Goal: Task Accomplishment & Management: Manage account settings

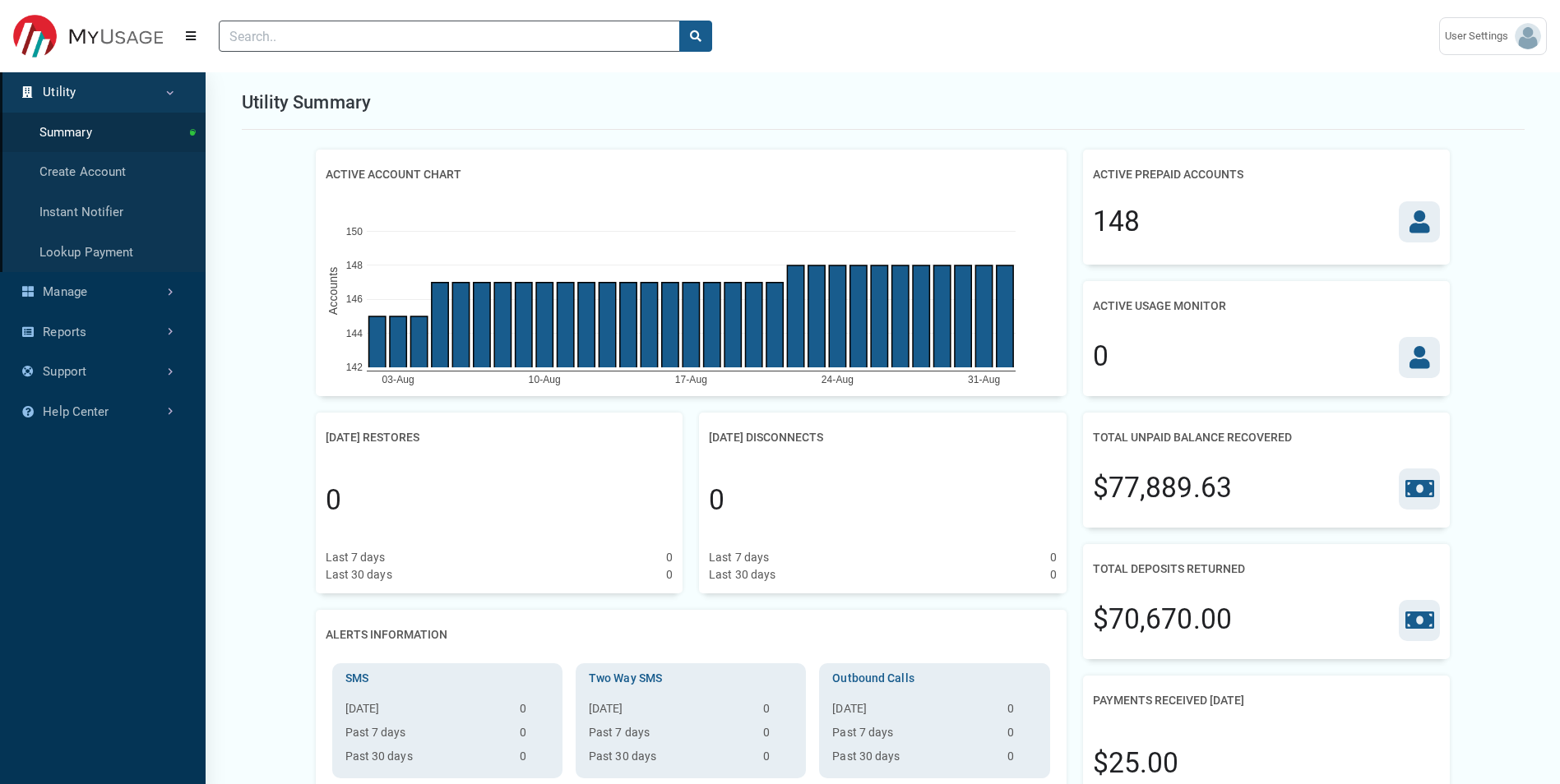
scroll to position [7, 1]
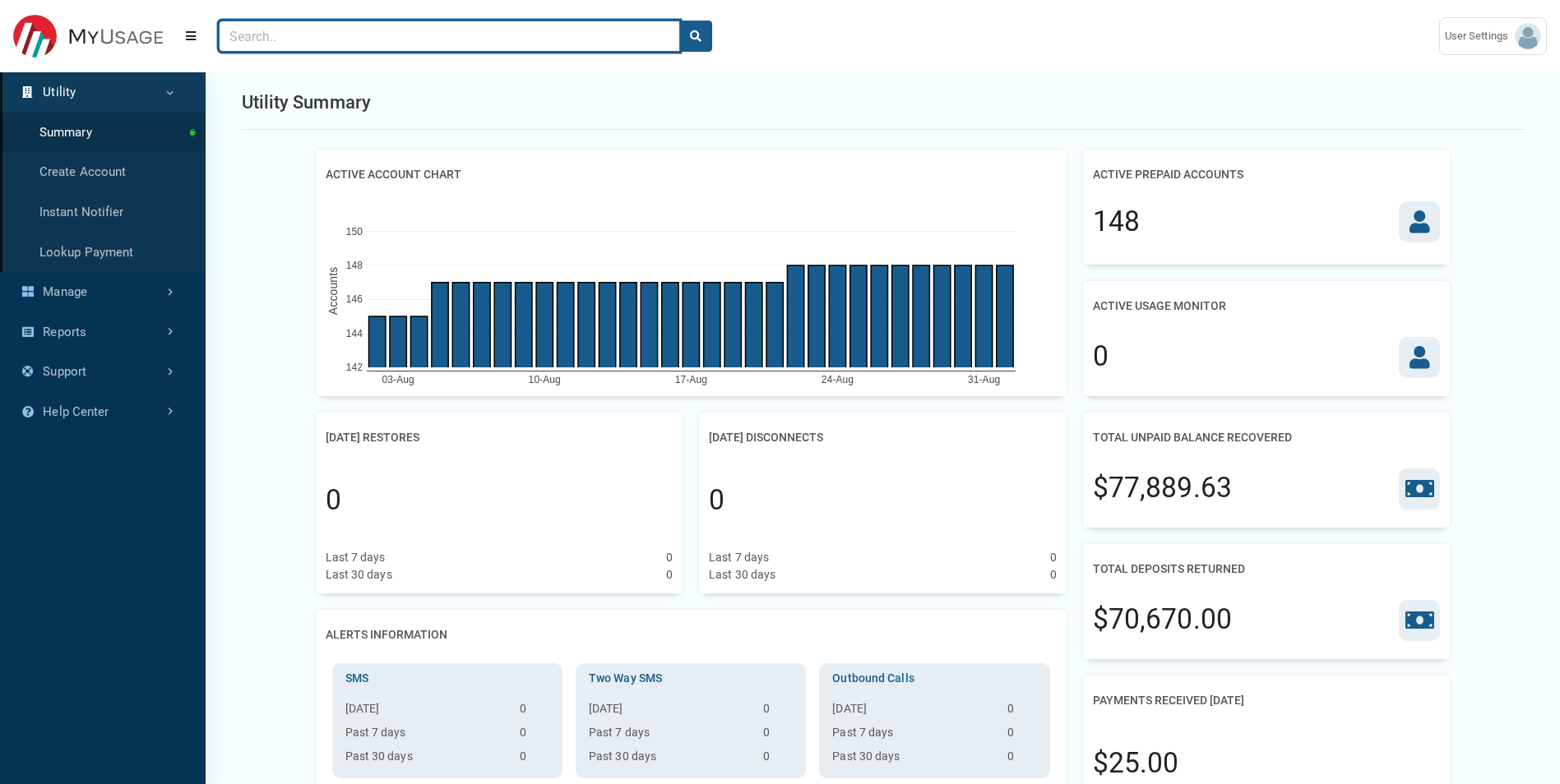
click at [331, 47] on input "Search" at bounding box center [449, 35] width 461 height 31
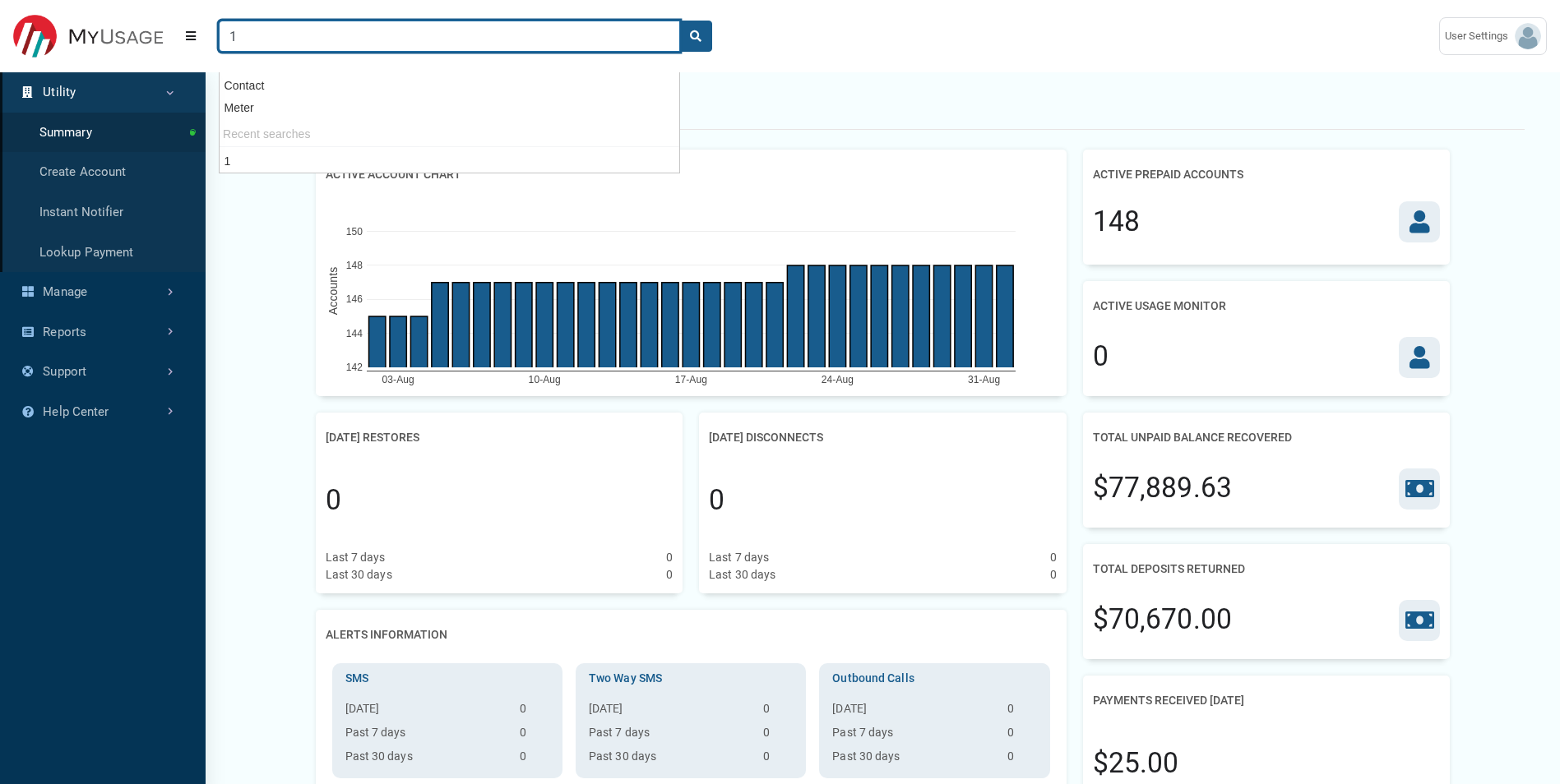
type input "1"
click at [679, 20] on button "search" at bounding box center [695, 35] width 33 height 31
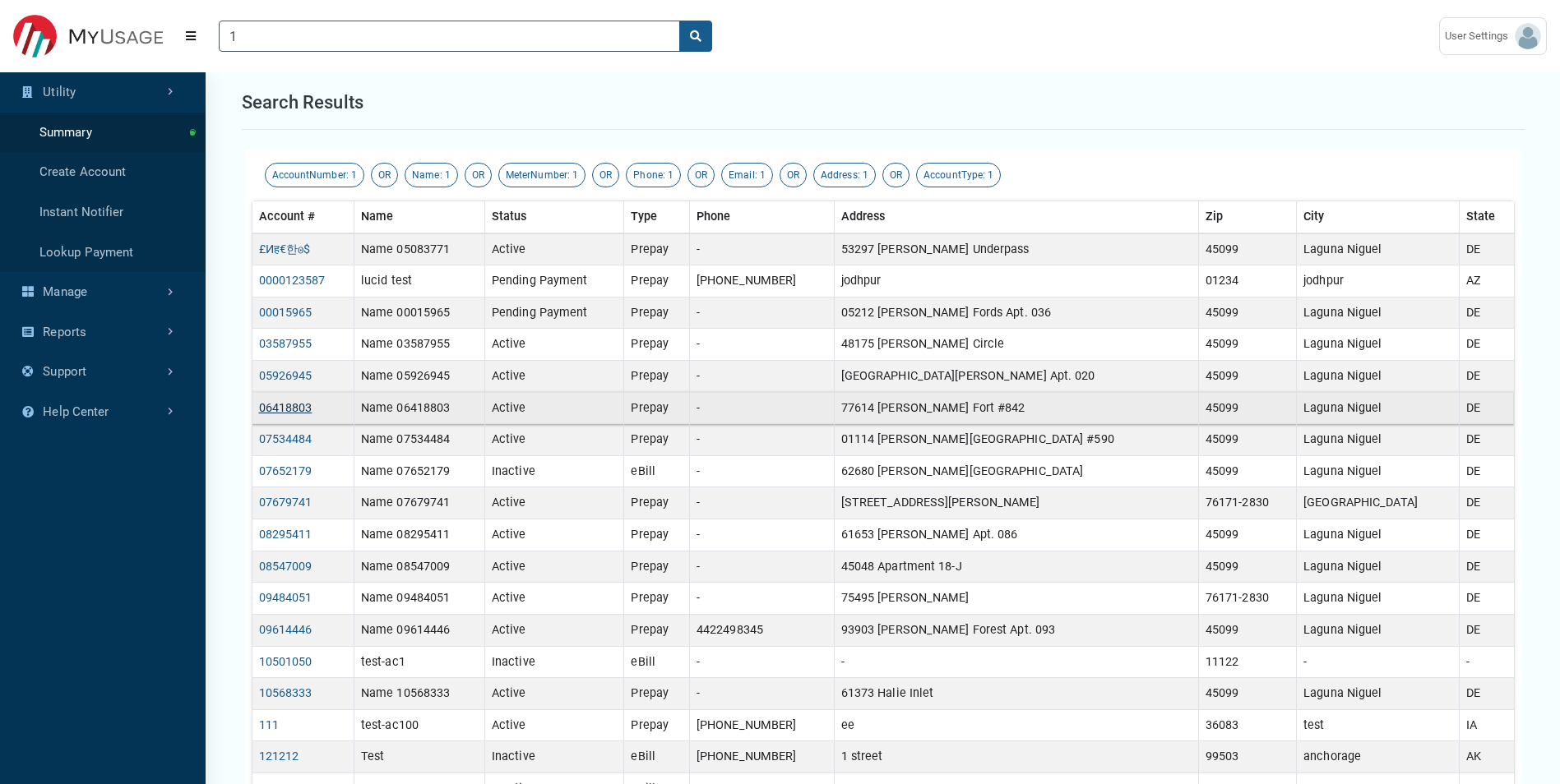
click at [283, 407] on link "06418803" at bounding box center [285, 408] width 54 height 14
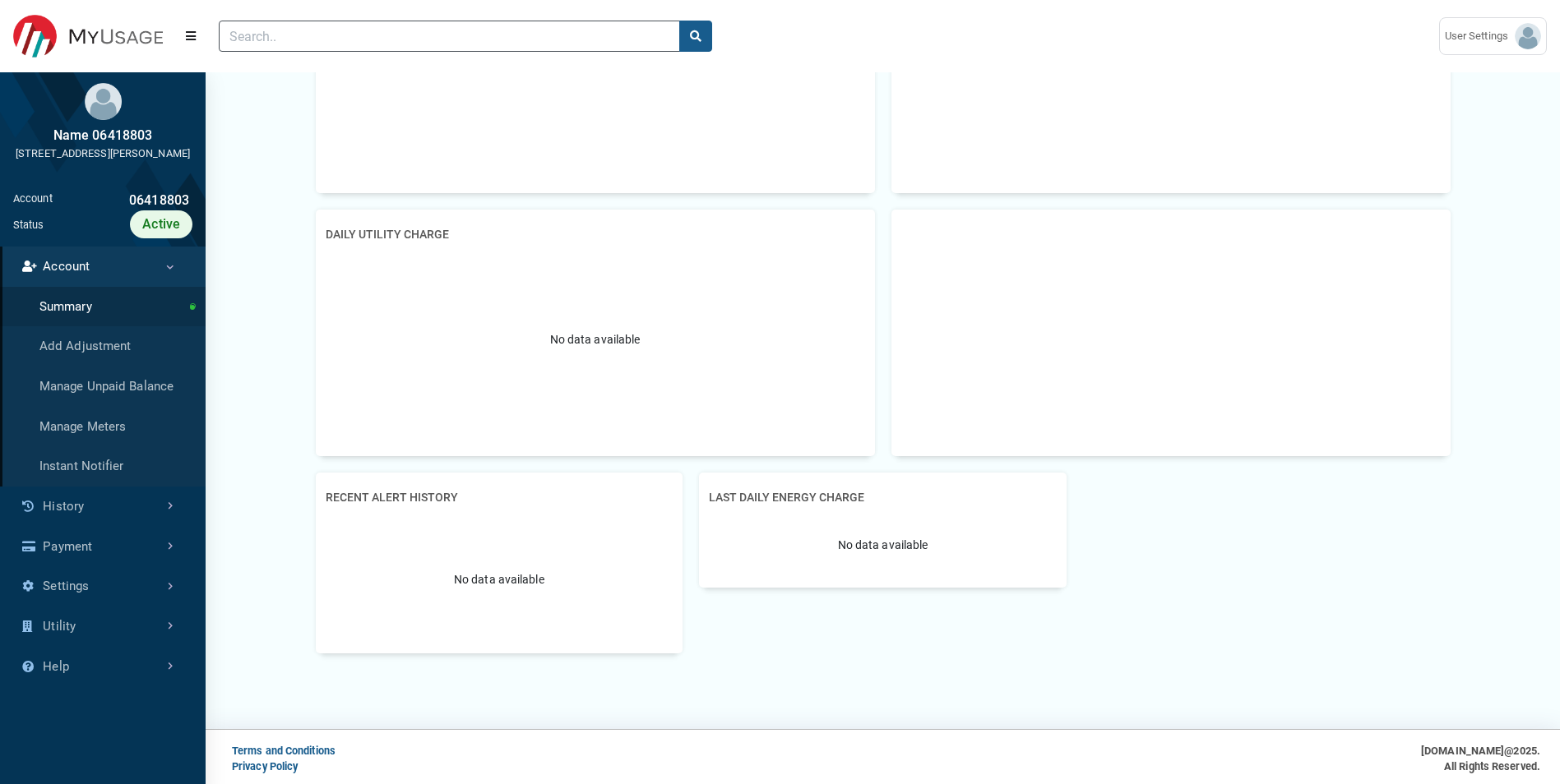
scroll to position [1870, 0]
type input "1"
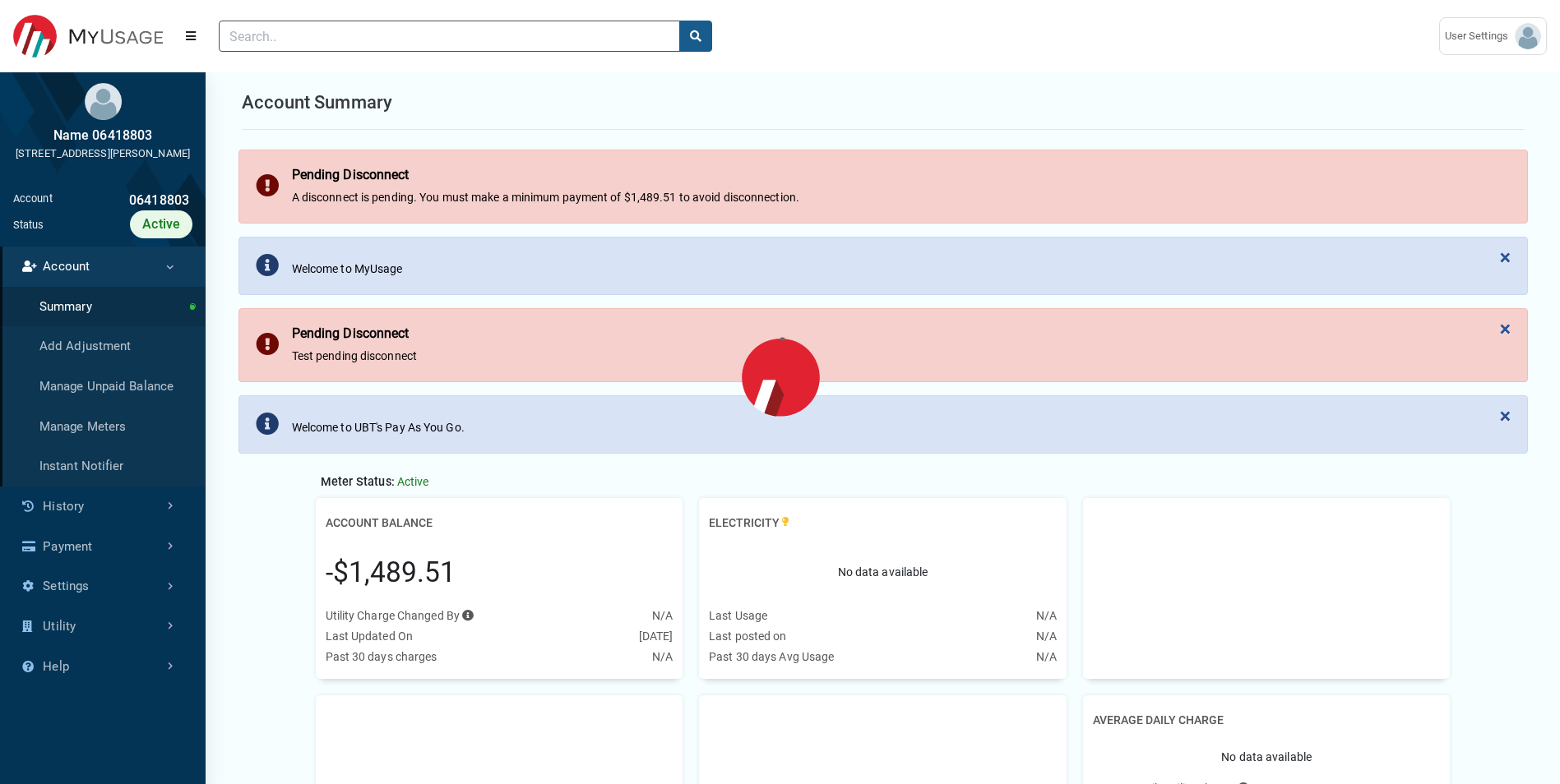
scroll to position [7, 1]
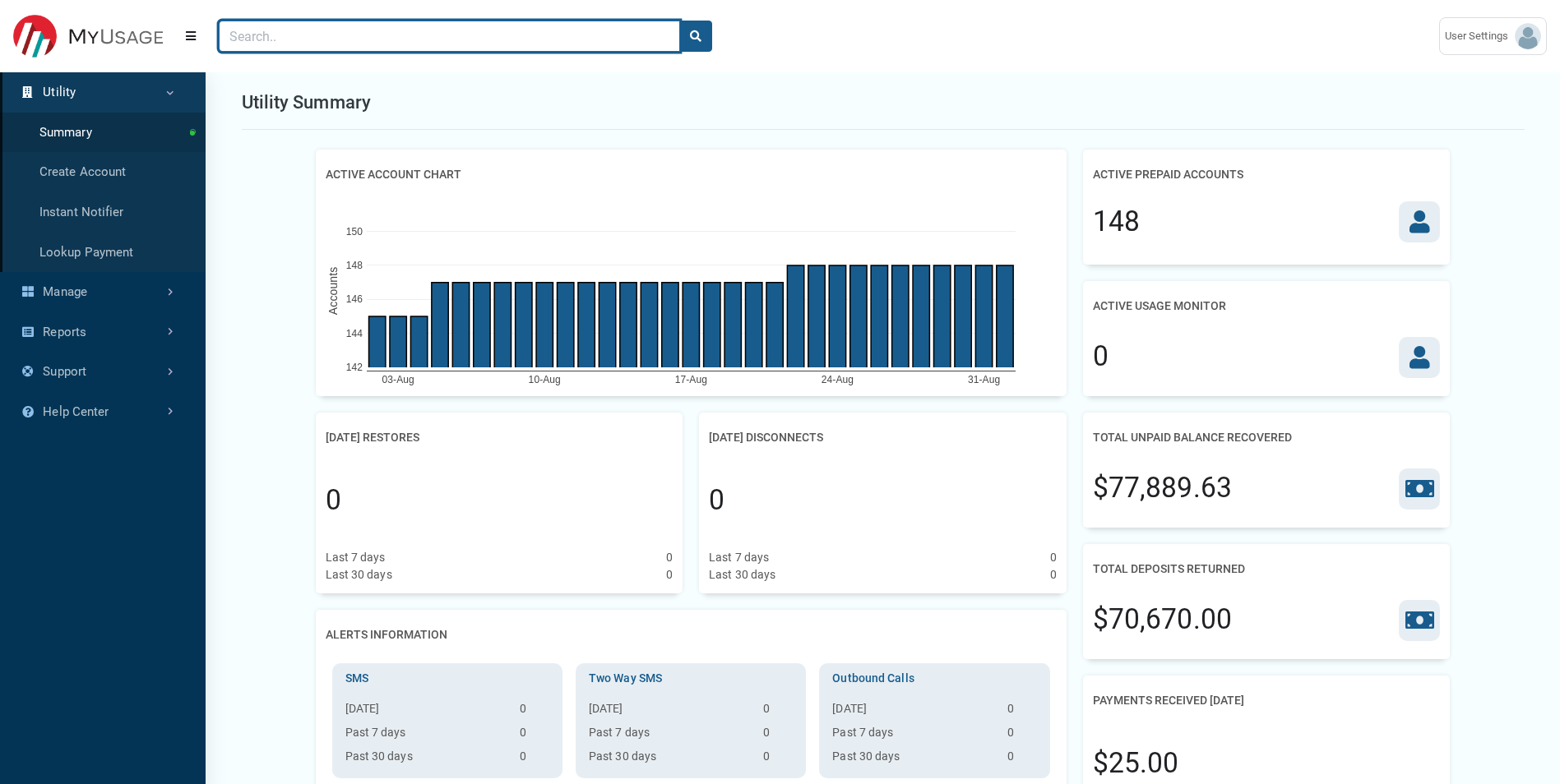
click at [345, 30] on input "Search" at bounding box center [449, 35] width 461 height 31
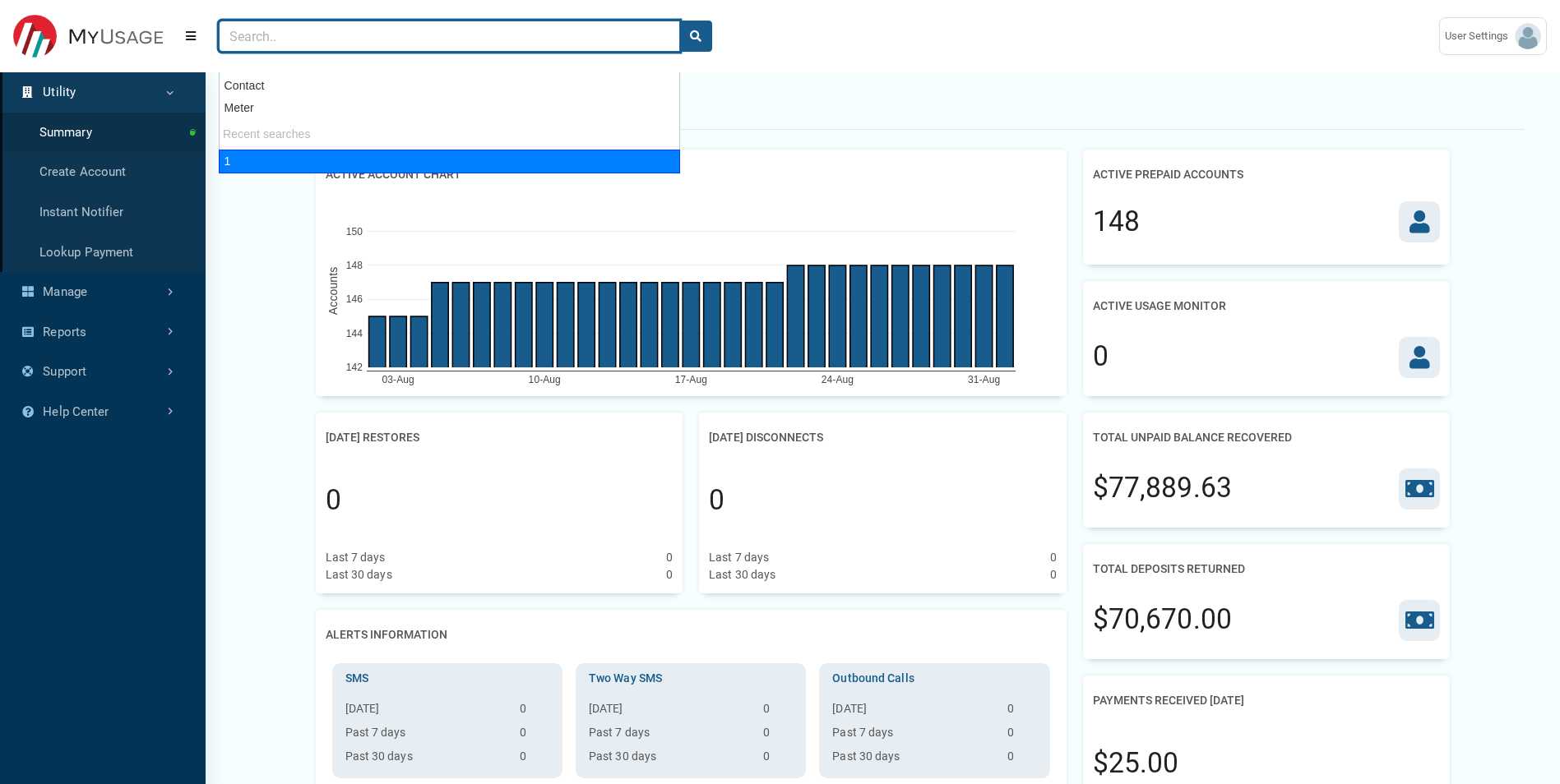
click at [256, 160] on div "1" at bounding box center [449, 161] width 461 height 24
type input "1"
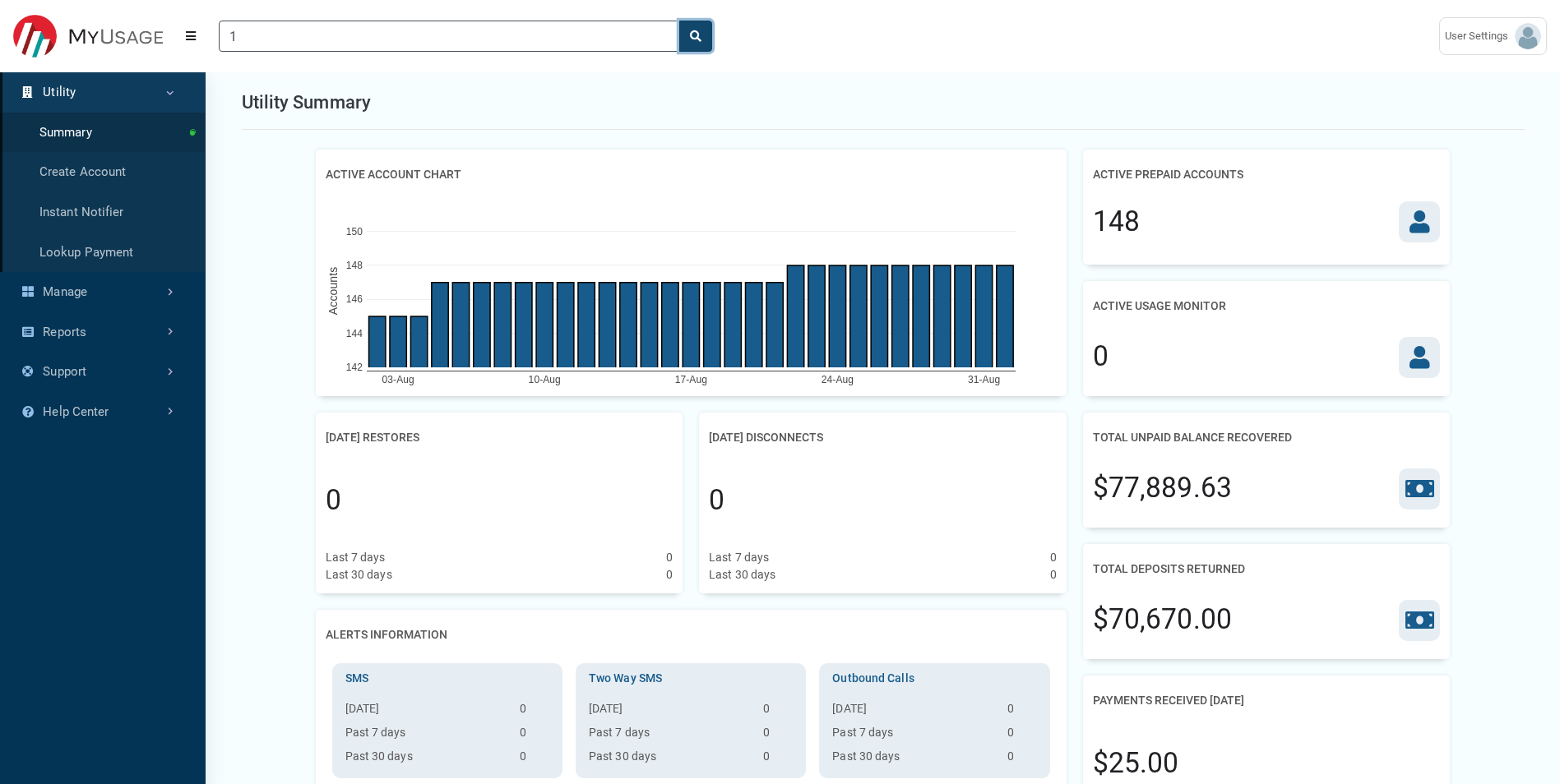
click at [706, 35] on button "search" at bounding box center [695, 35] width 33 height 31
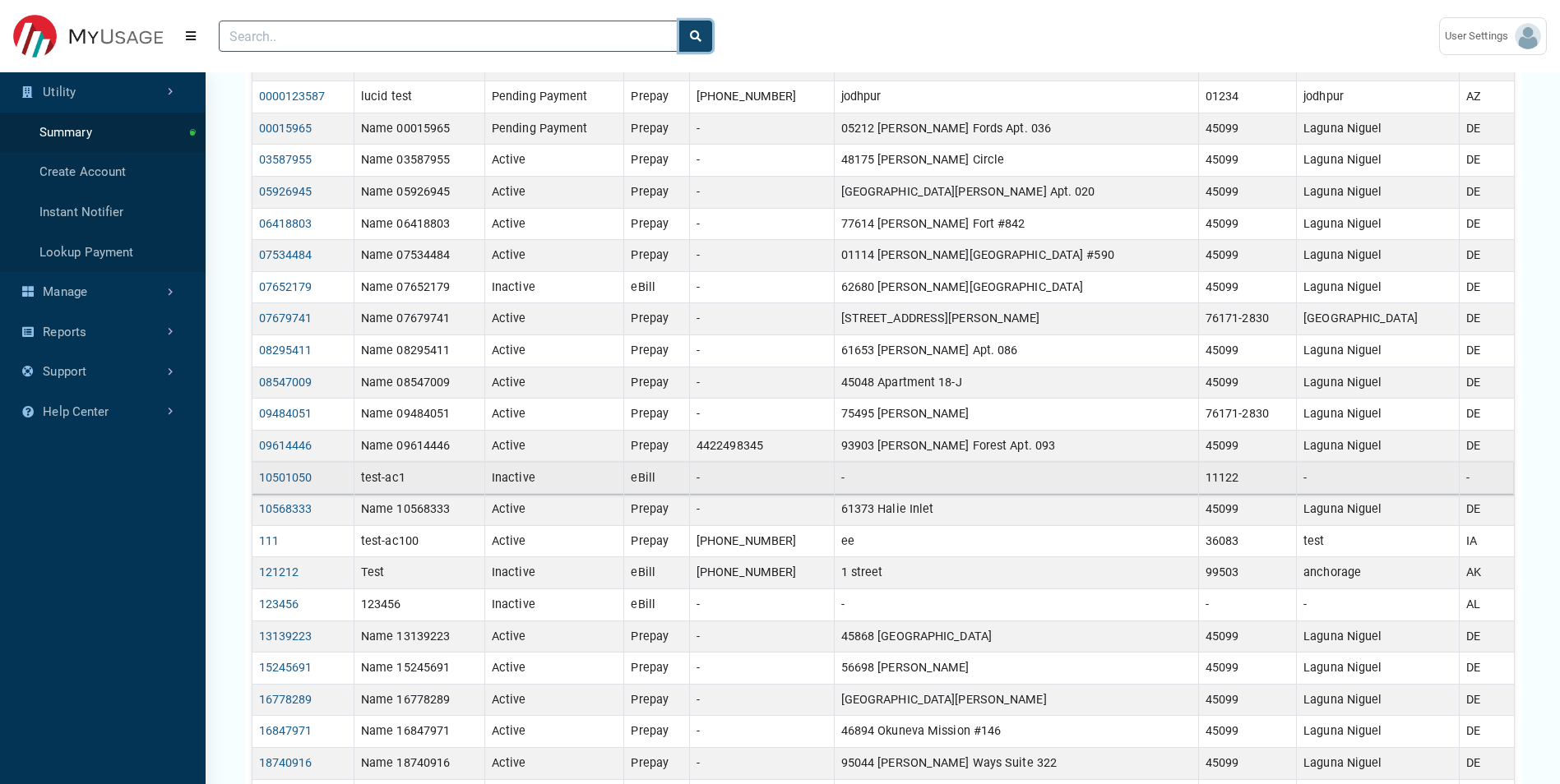
scroll to position [182, 0]
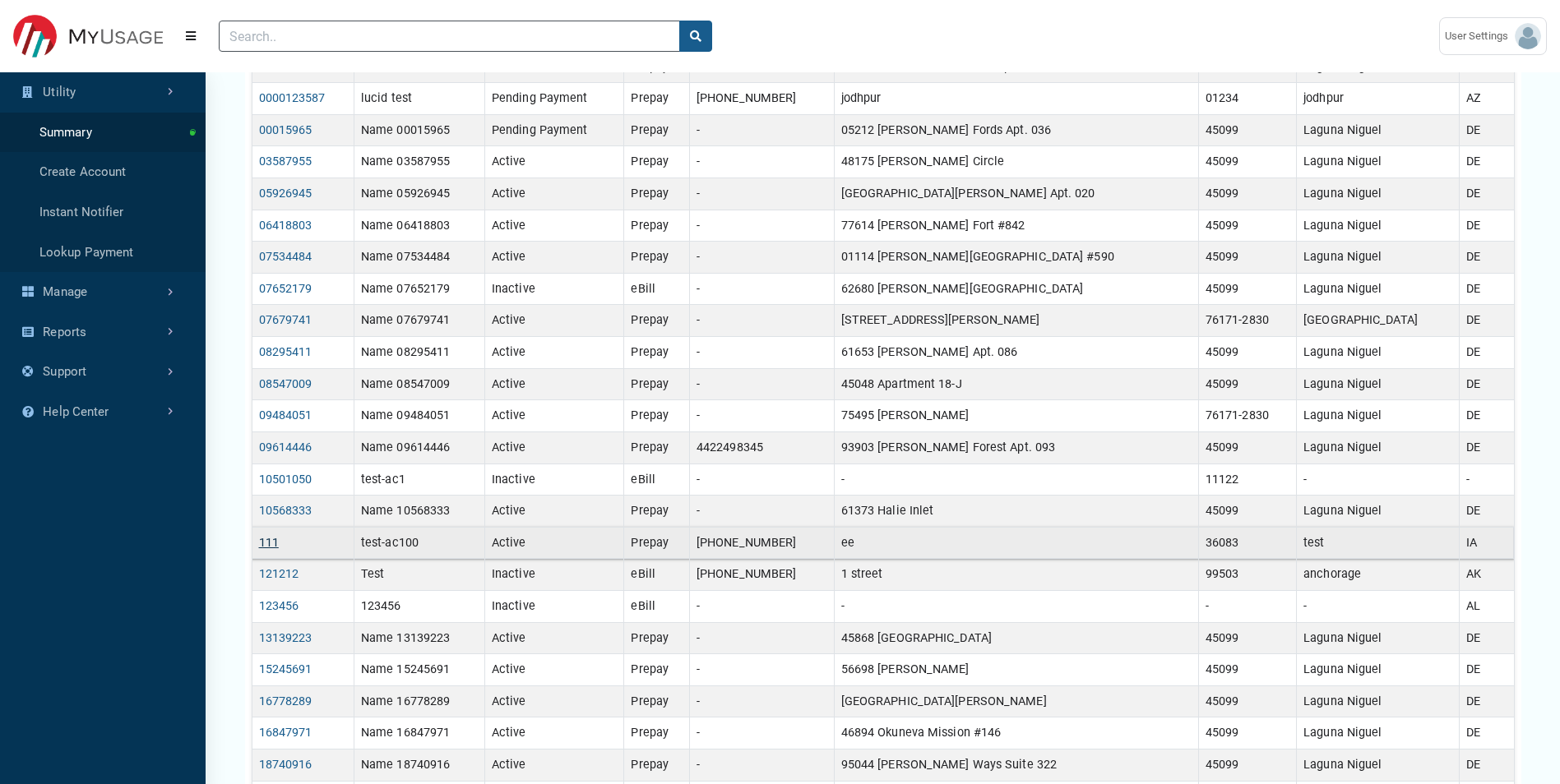
click at [276, 543] on link "111" at bounding box center [269, 543] width 19 height 14
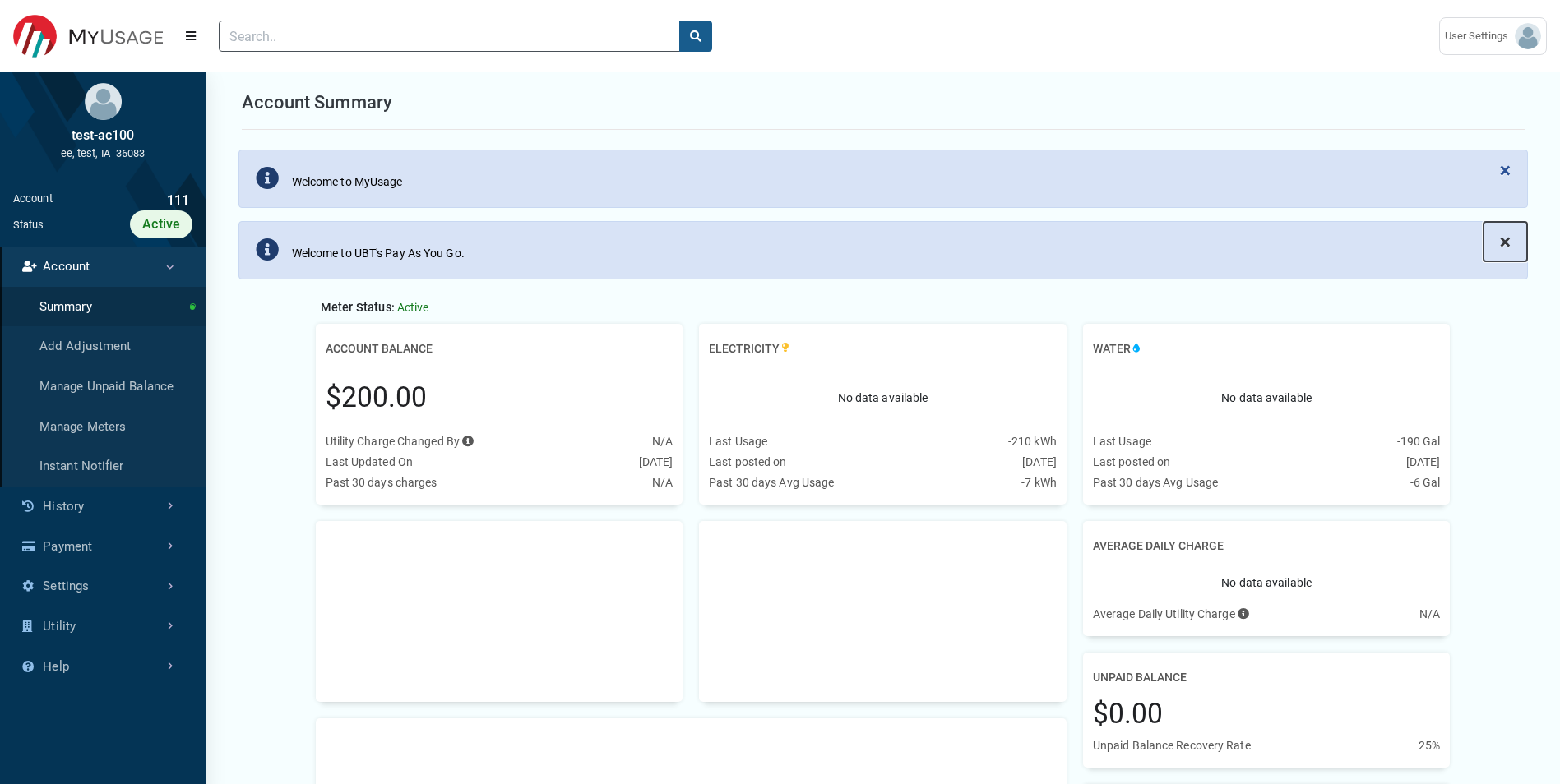
click at [1511, 232] on button "×" at bounding box center [1505, 241] width 43 height 40
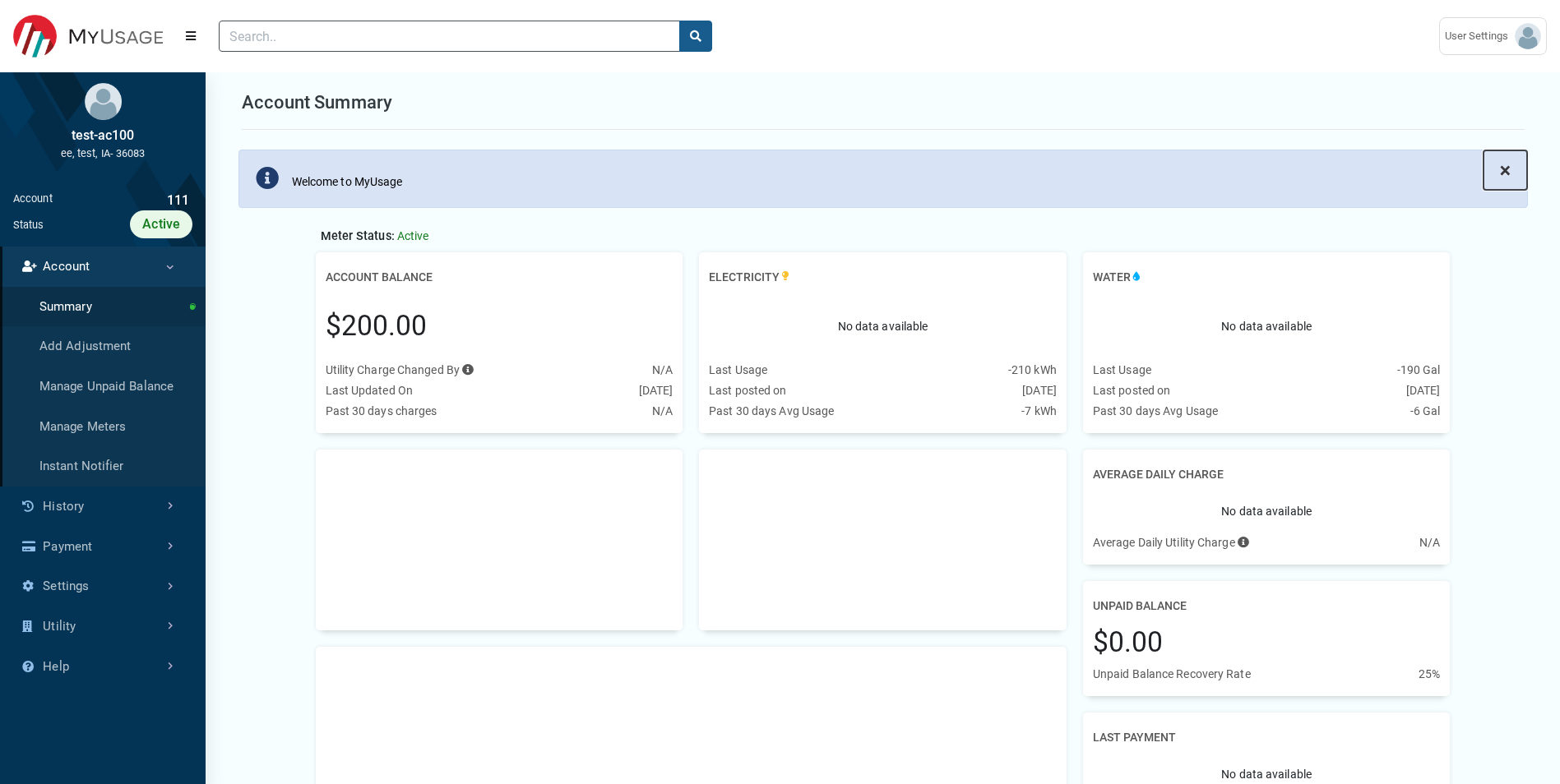
click at [1504, 173] on span "×" at bounding box center [1505, 170] width 11 height 23
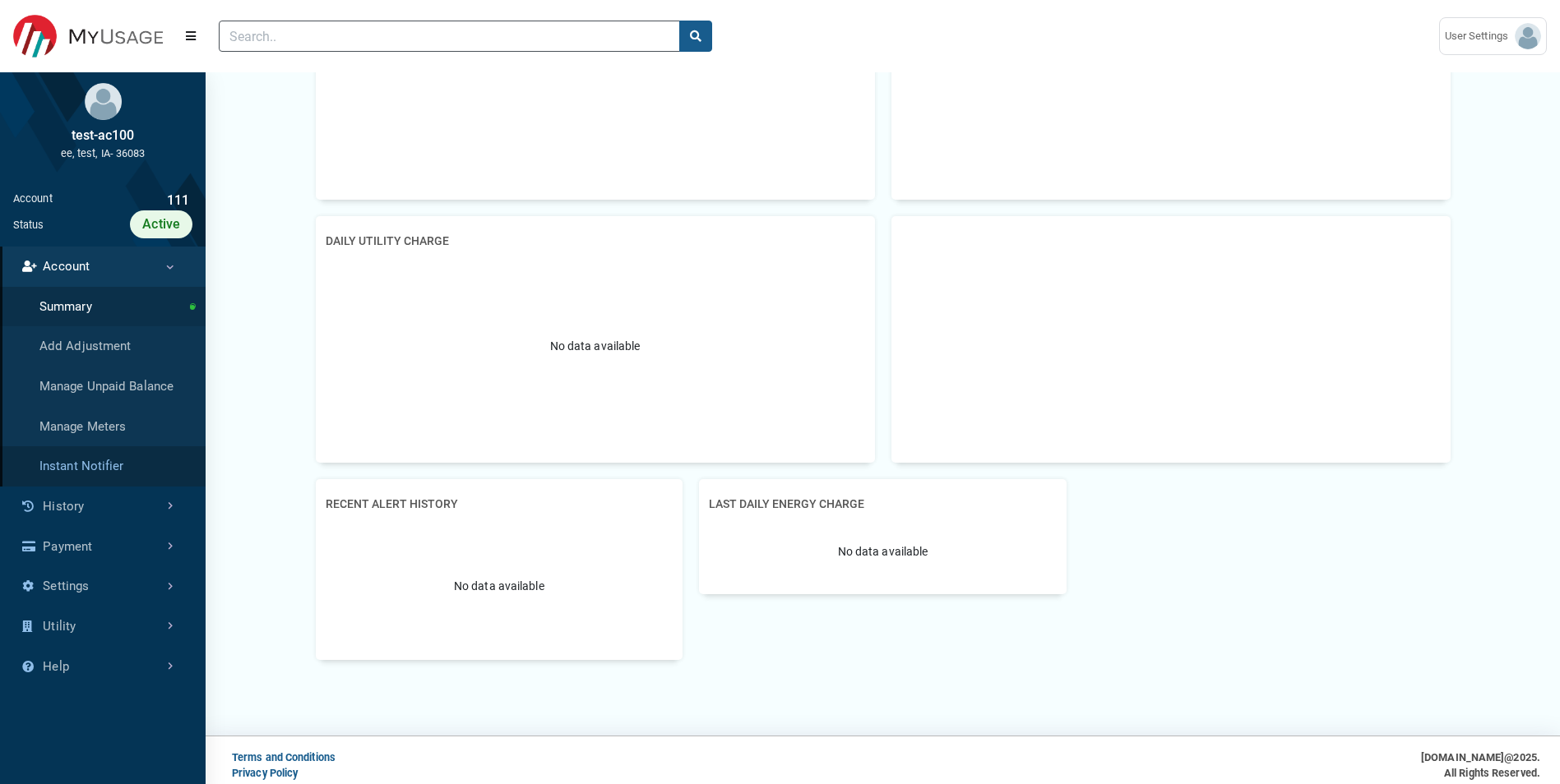
scroll to position [1552, 0]
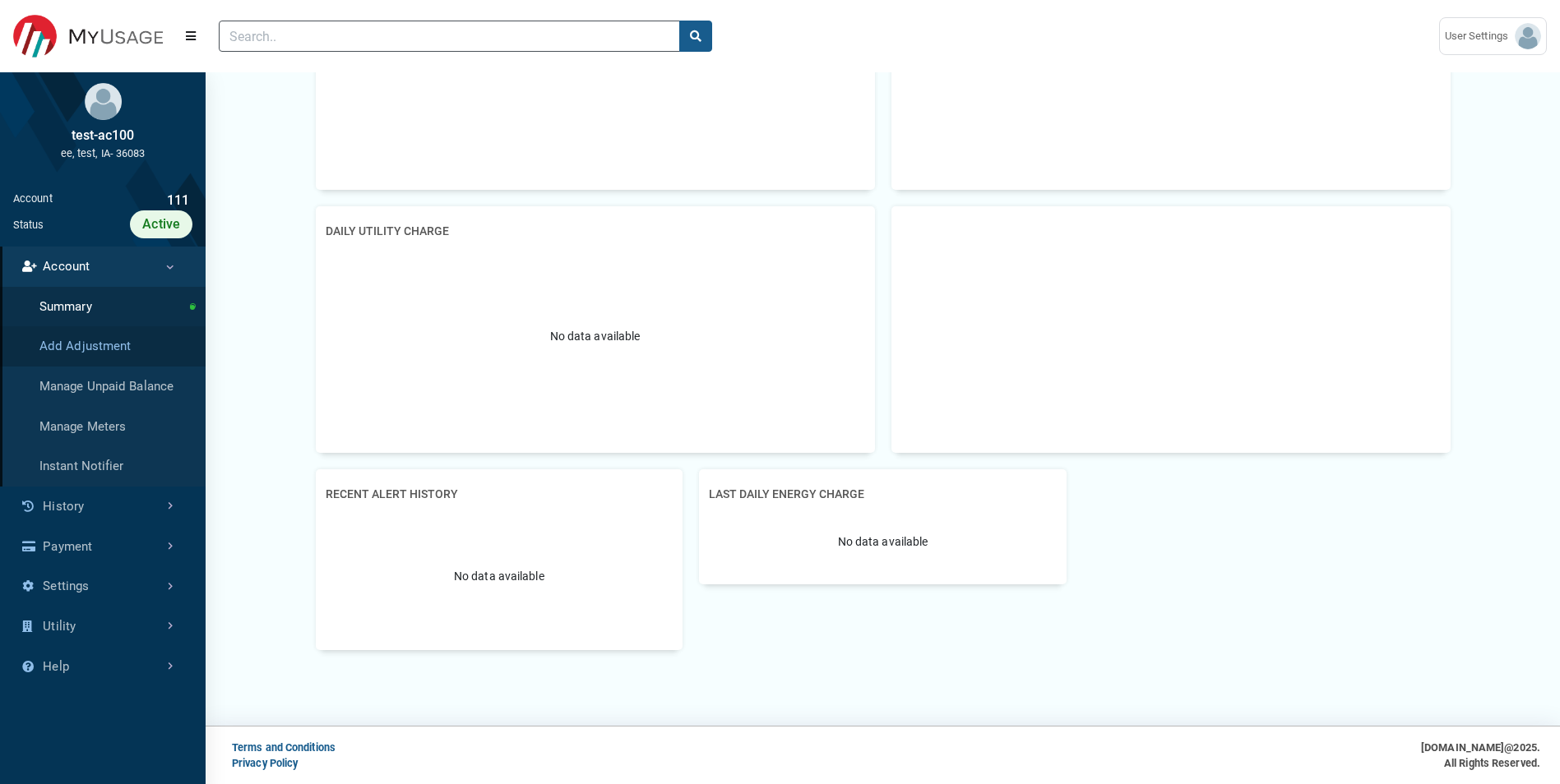
click at [124, 353] on link "Add Adjustment" at bounding box center [102, 347] width 205 height 40
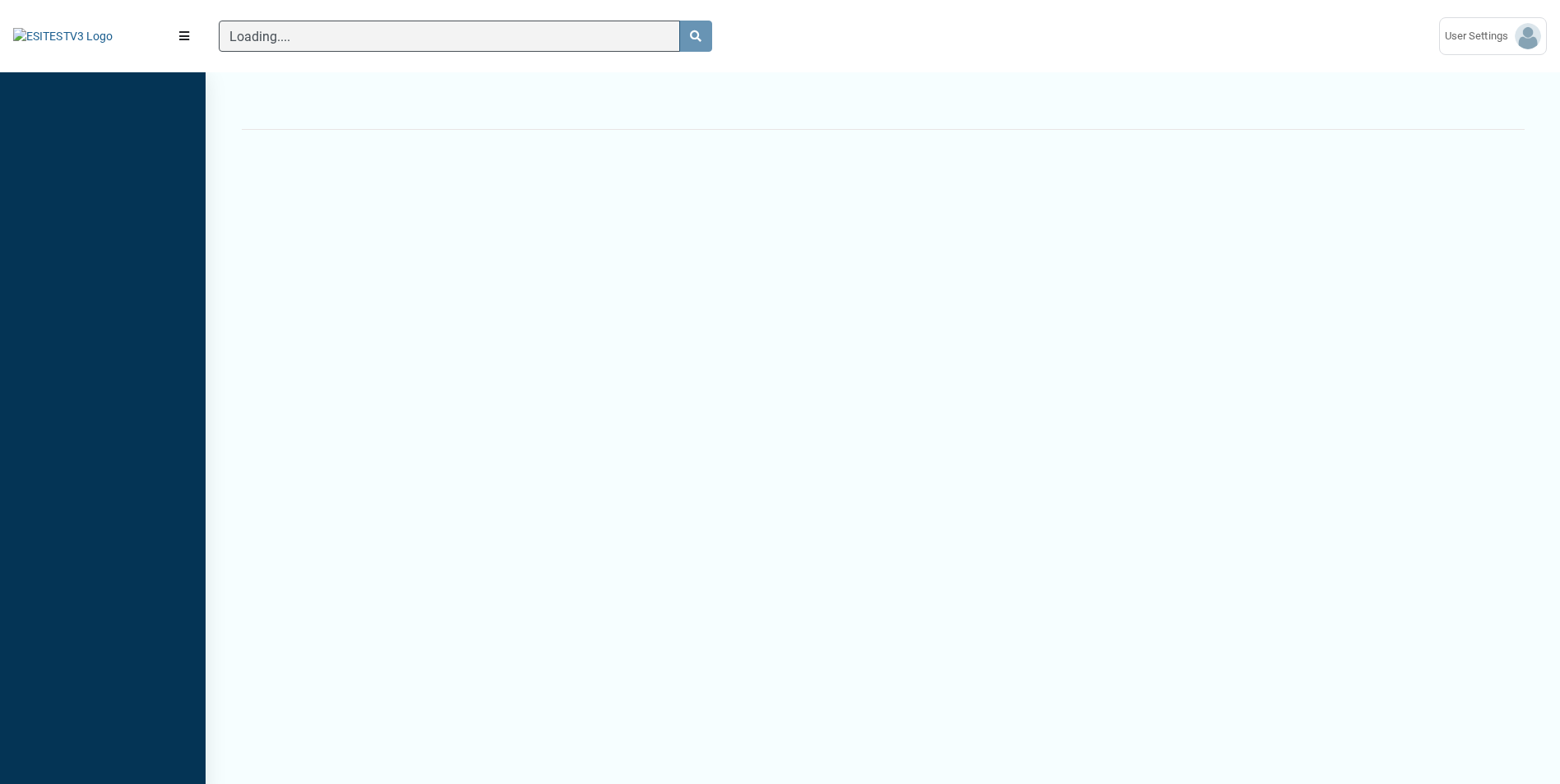
scroll to position [725, 205]
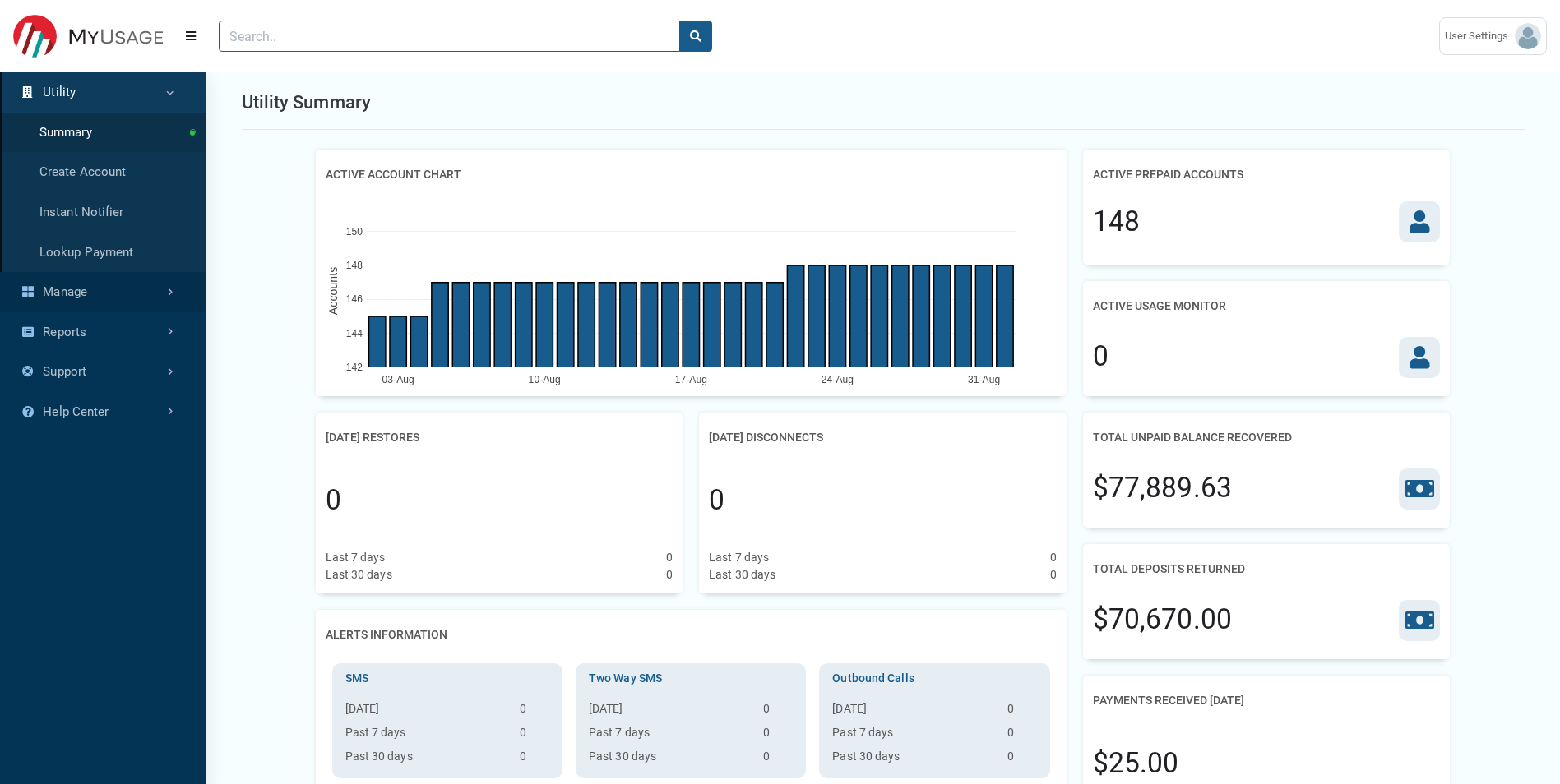
click at [115, 285] on link "Manage" at bounding box center [102, 292] width 205 height 40
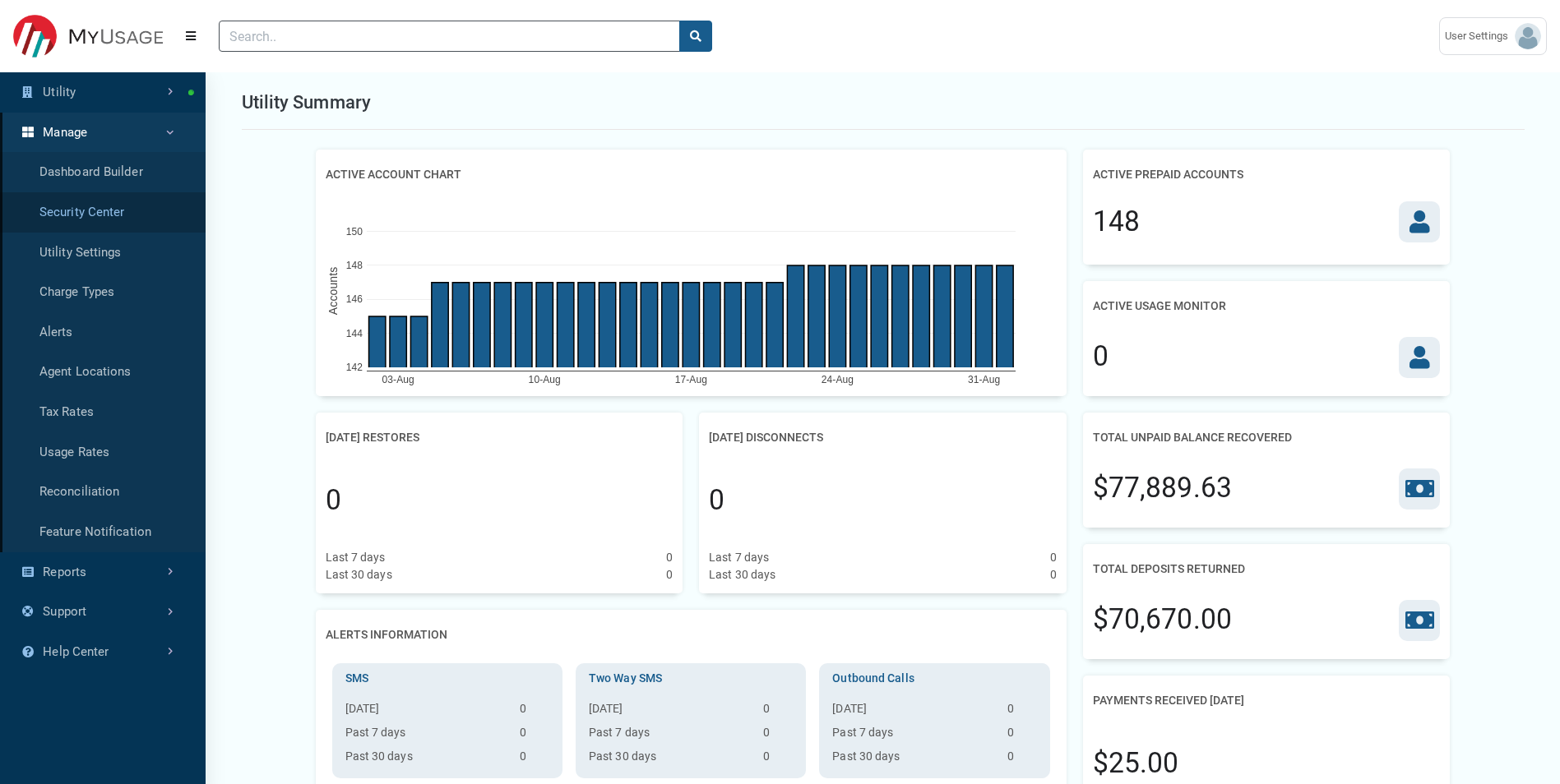
click at [134, 213] on link "Security Center" at bounding box center [102, 213] width 205 height 40
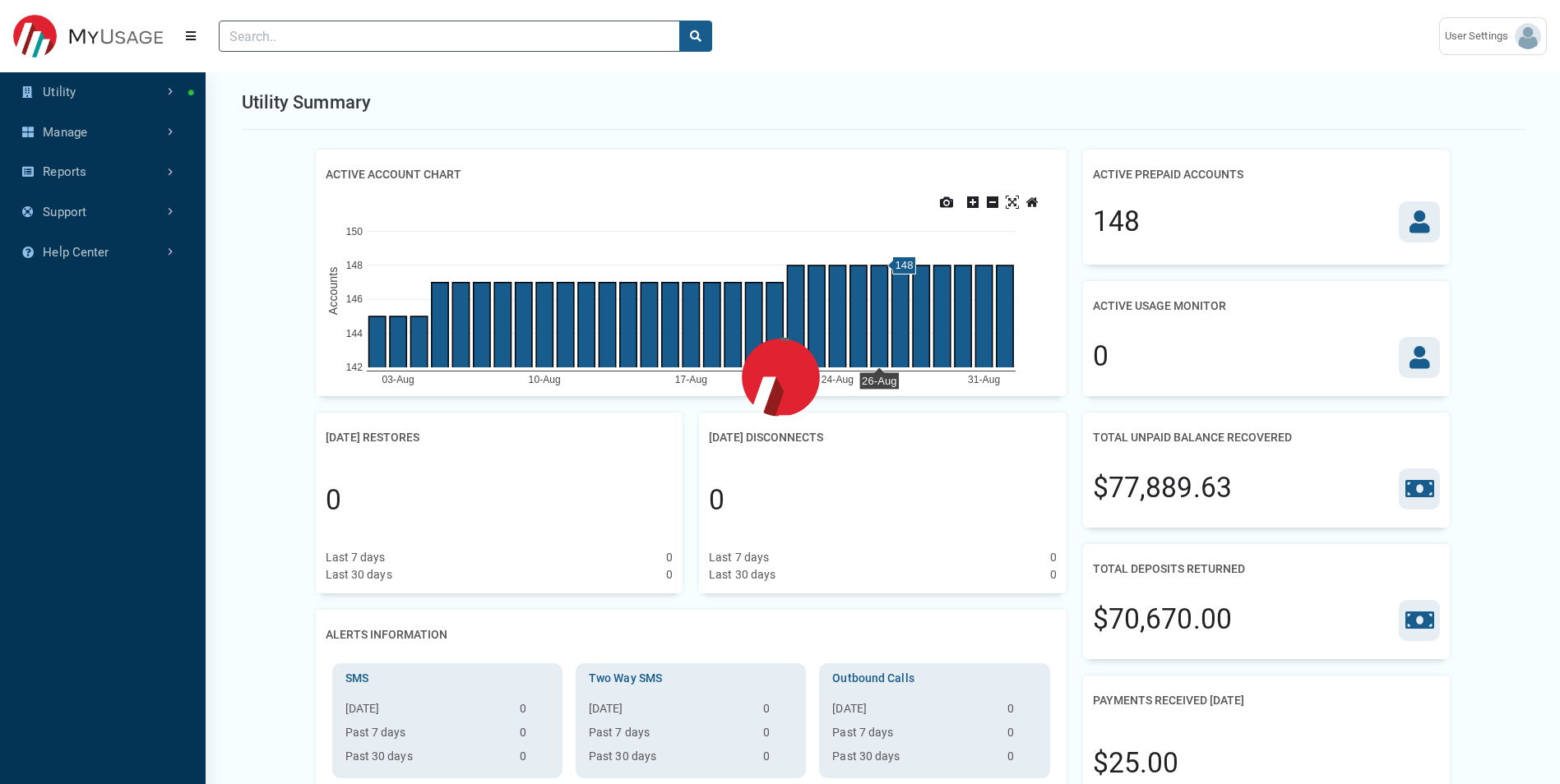
select select "25 per page"
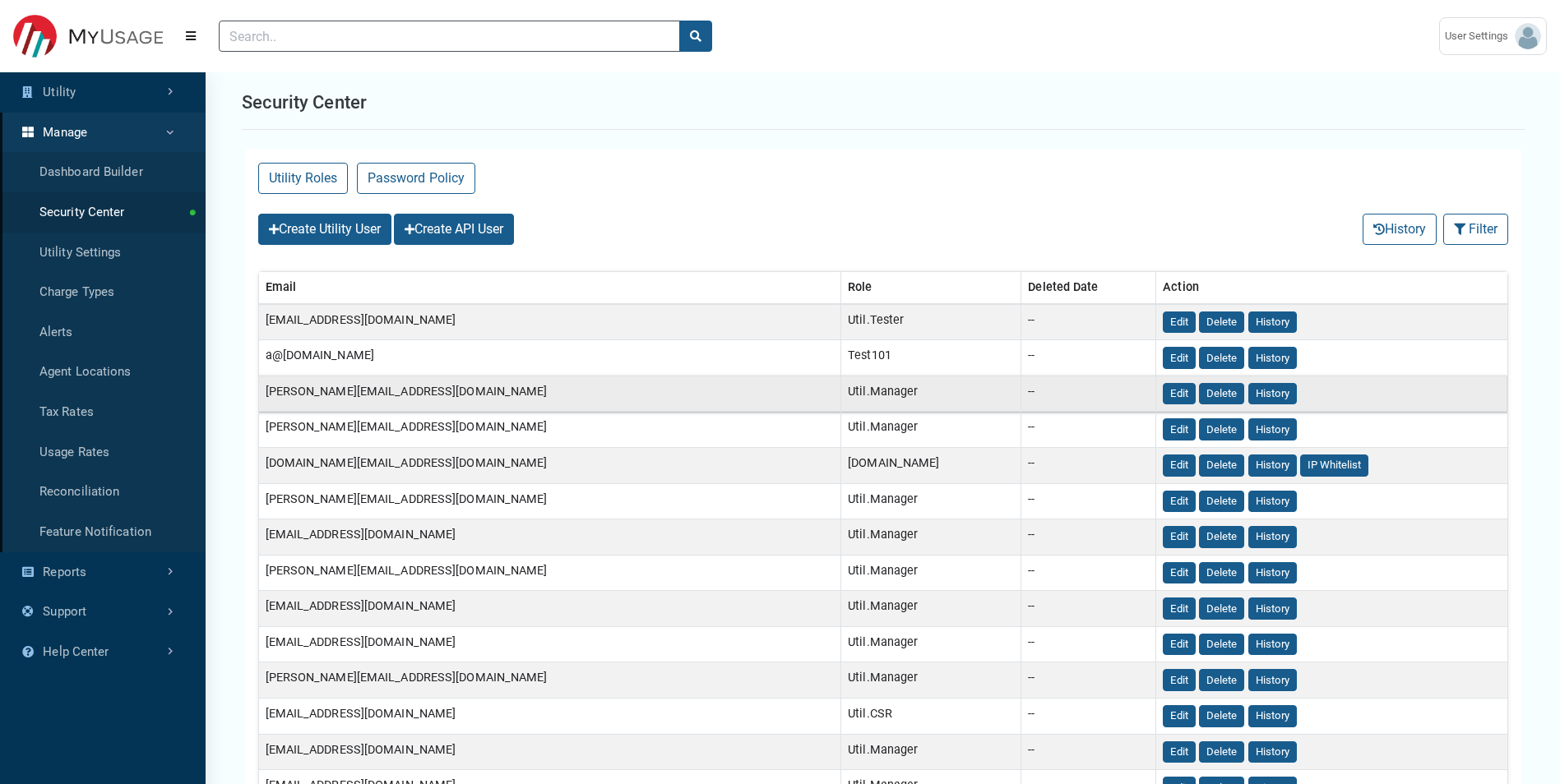
click at [574, 377] on td "amandeep.esitest@exceleron.com" at bounding box center [549, 393] width 583 height 36
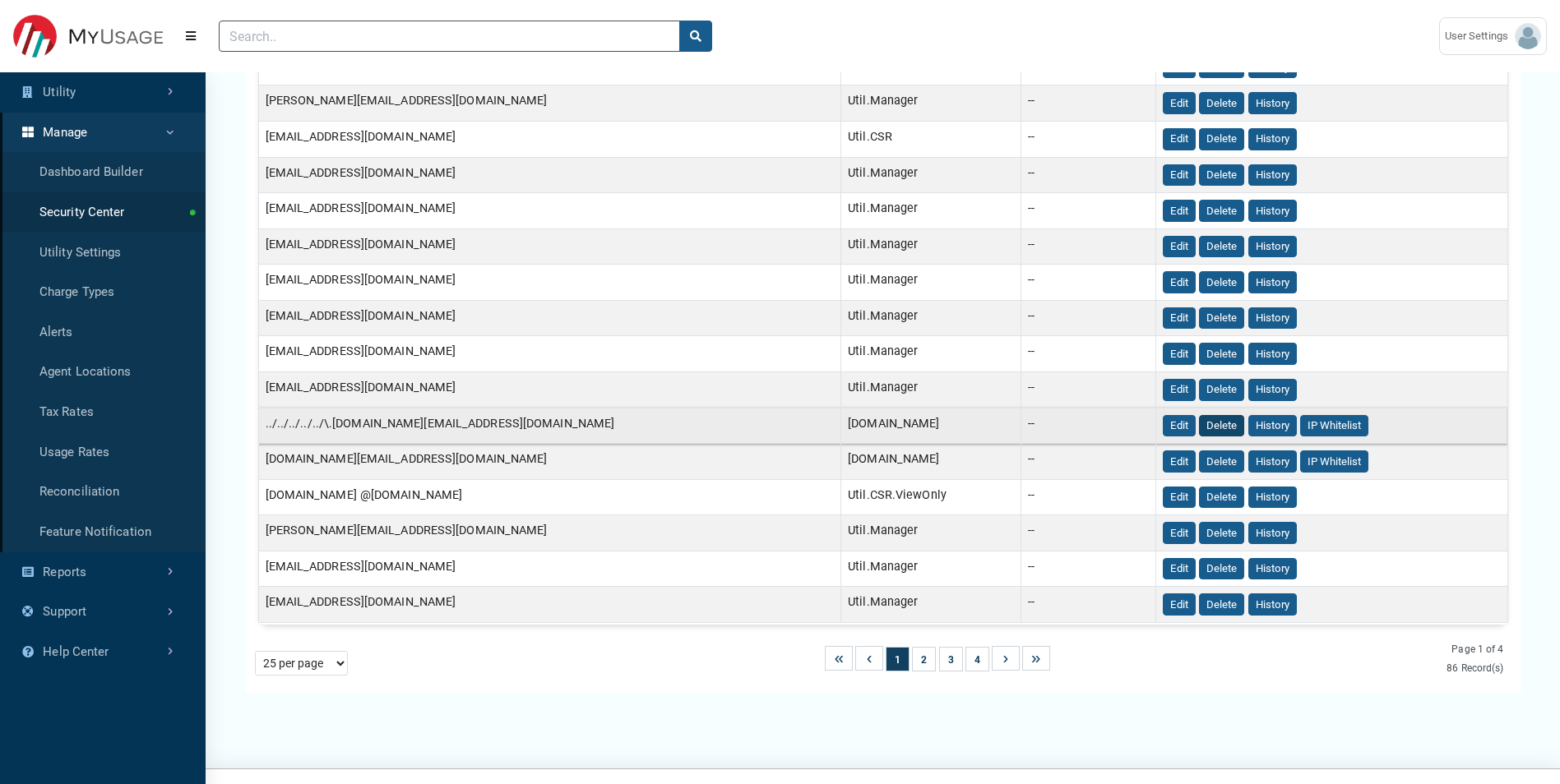
scroll to position [618, 0]
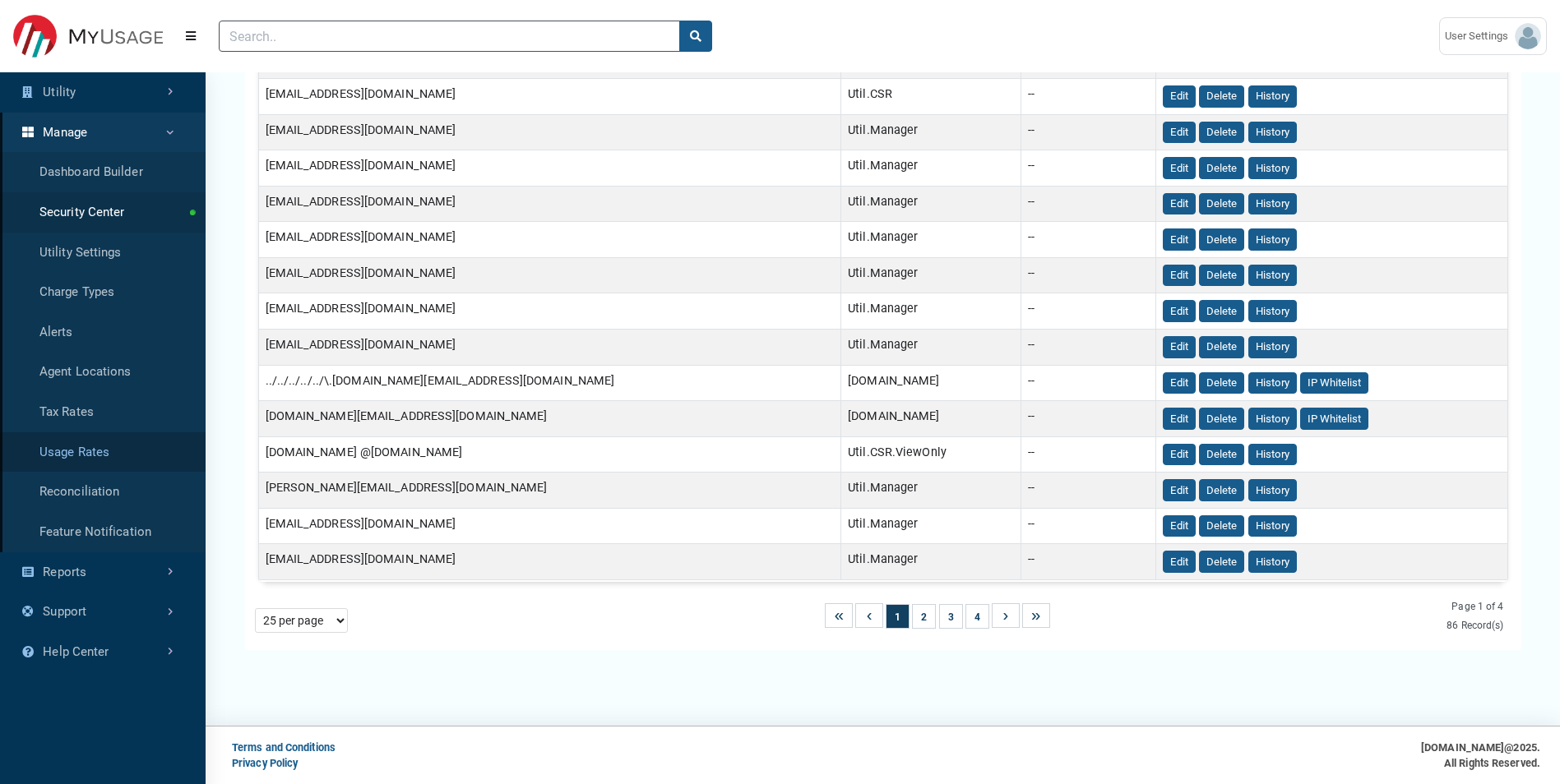
click at [106, 434] on link "Usage Rates" at bounding box center [102, 452] width 205 height 40
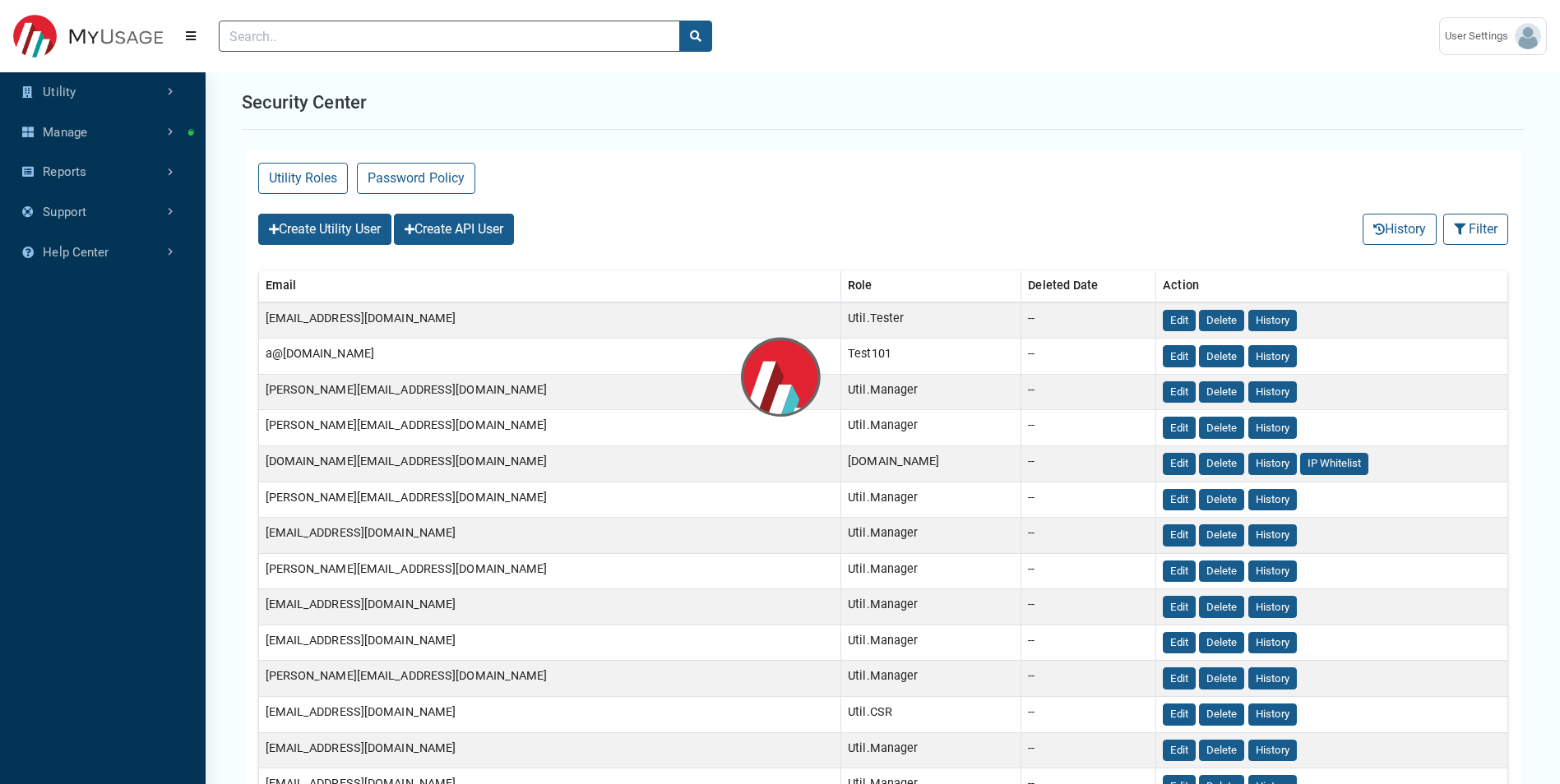
select select "25 per page"
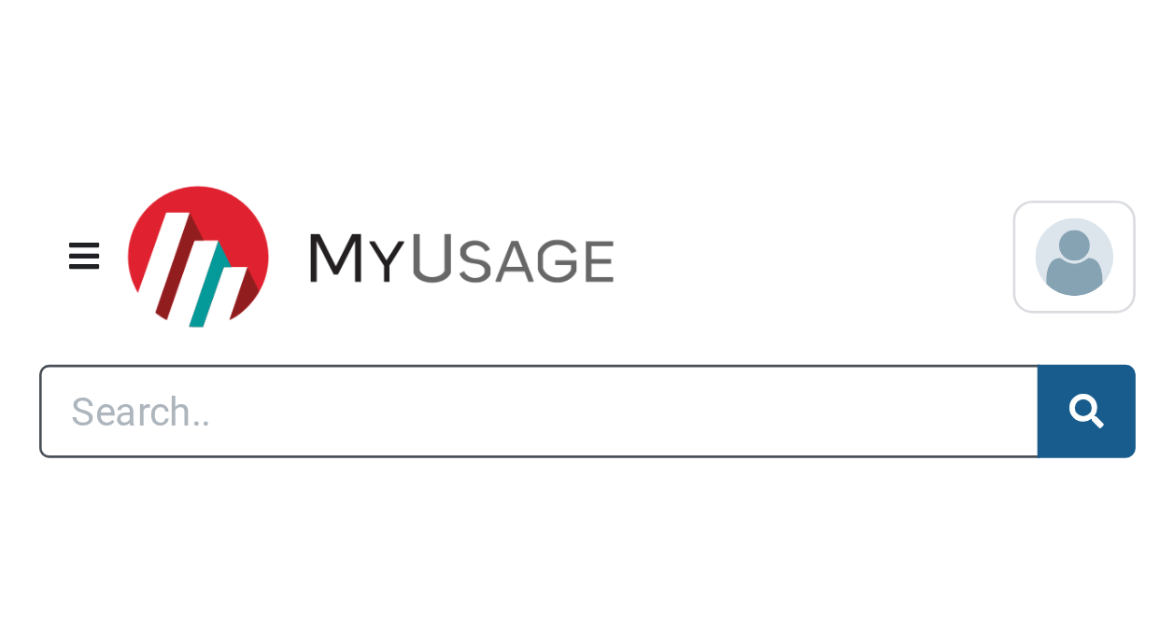
scroll to position [1, 1]
